Goal: Task Accomplishment & Management: Use online tool/utility

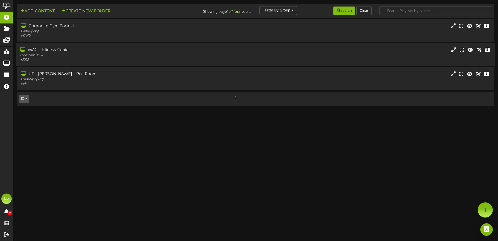
click at [74, 59] on div "# 5022" at bounding box center [116, 60] width 192 height 4
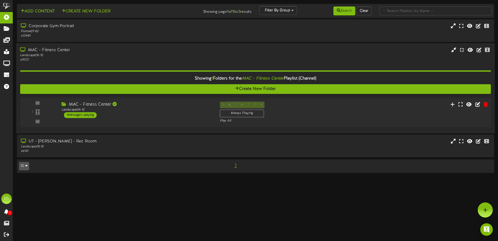
click at [332, 110] on div "S M T W T F S Always Playing Play All" at bounding box center [275, 112] width 119 height 21
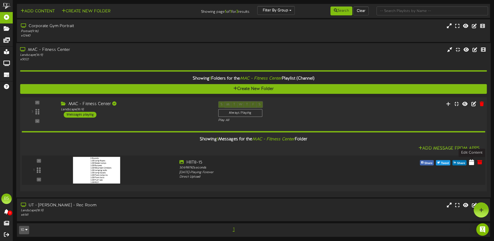
click at [474, 164] on icon at bounding box center [471, 162] width 5 height 6
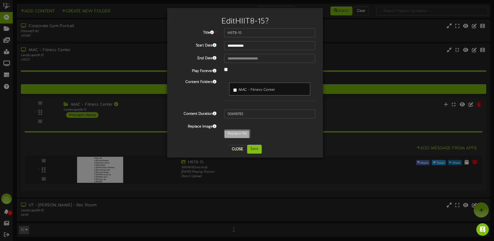
type input "**********"
type input "WT6-2"
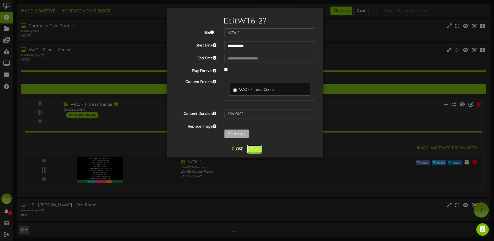
click at [256, 150] on button "Save" at bounding box center [254, 149] width 15 height 9
